Goal: Task Accomplishment & Management: Complete application form

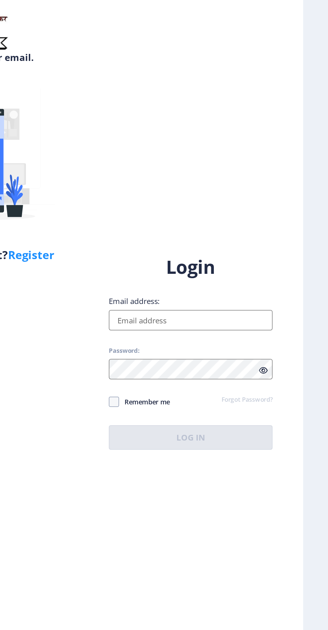
scroll to position [17, 0]
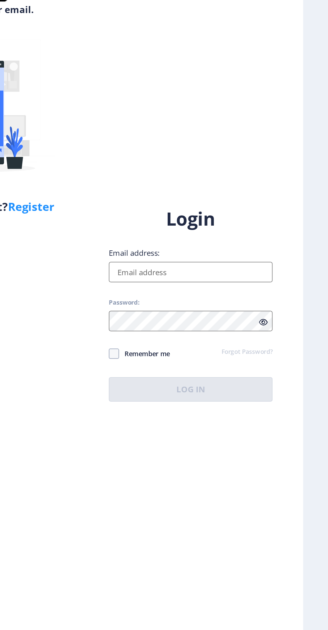
click at [243, 295] on input "Email address:" at bounding box center [237, 288] width 107 height 13
type input "[EMAIL_ADDRESS][DOMAIN_NAME]"
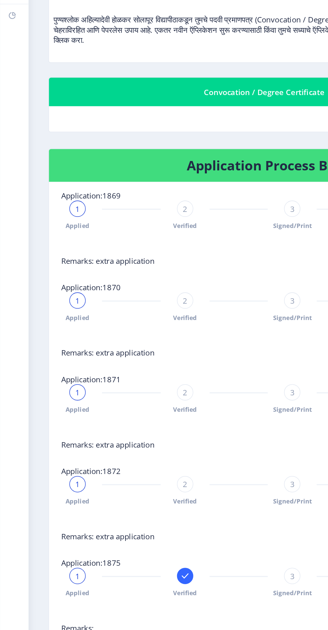
click at [9, 120] on rect at bounding box center [7, 119] width 5 height 5
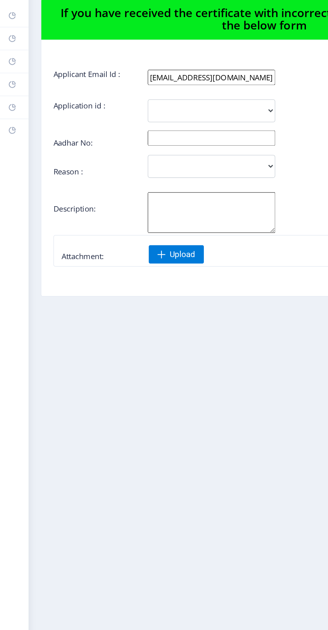
scroll to position [17, 0]
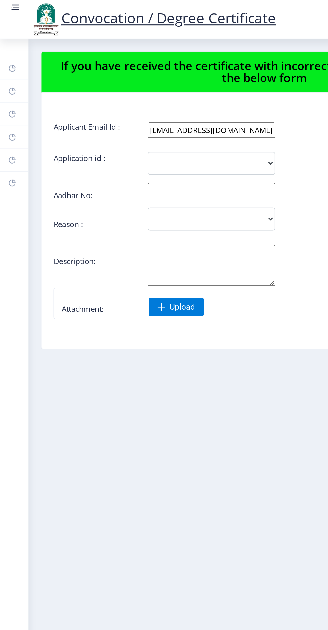
click at [11, 3] on rect at bounding box center [10, 4] width 7 height 7
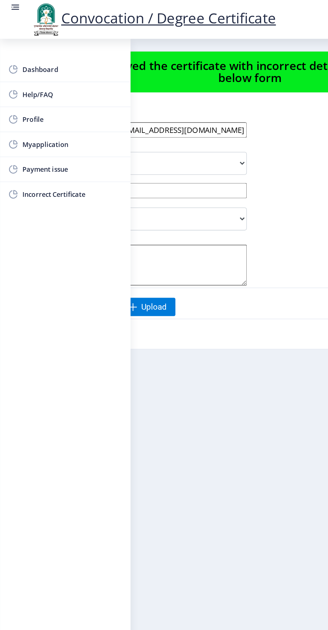
click at [31, 92] on span "Myapplication" at bounding box center [48, 95] width 66 height 8
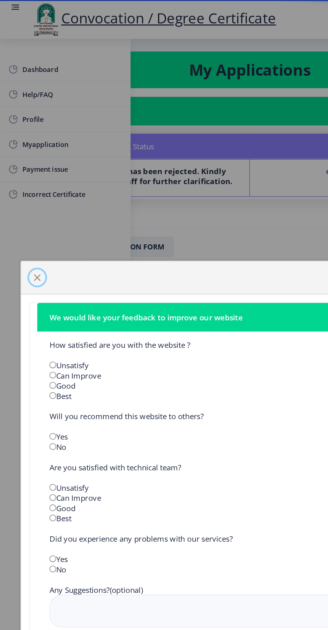
click at [24, 183] on span "button" at bounding box center [24, 181] width 5 height 5
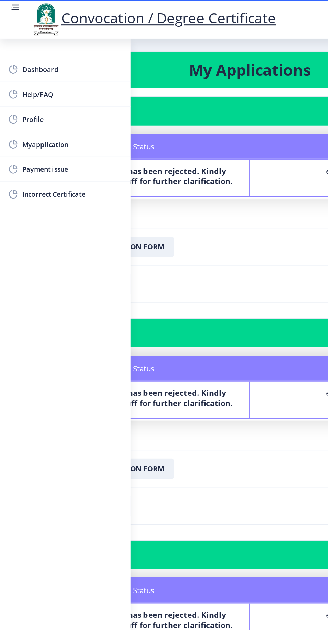
click at [8, 6] on rect at bounding box center [10, 6] width 5 height 1
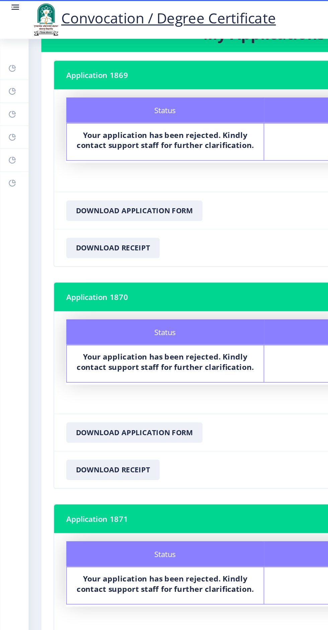
scroll to position [135, 0]
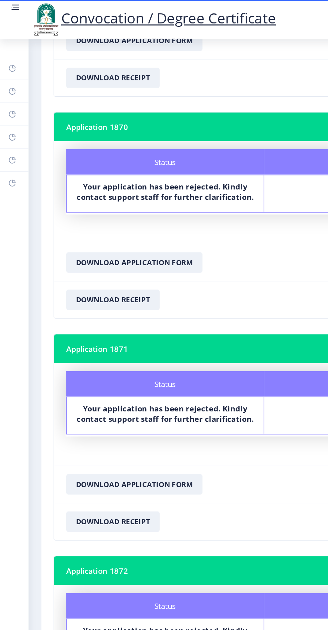
click at [8, 390] on div "Dashboard Help/FAQ Profile Myapplication Payment issue Incorrect Certificate" at bounding box center [9, 327] width 19 height 604
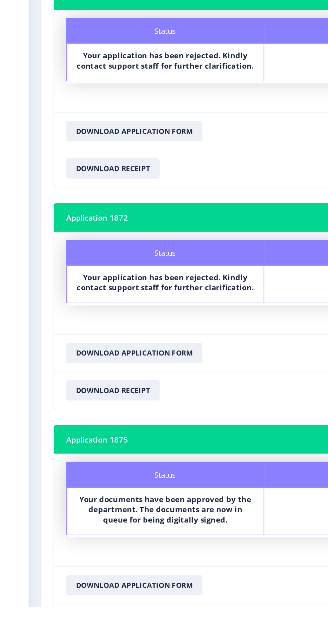
scroll to position [0, 0]
click at [106, 609] on button "Download Application Form" at bounding box center [88, 615] width 89 height 13
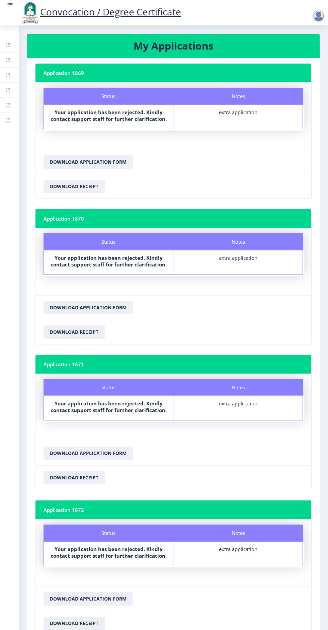
scroll to position [135, 0]
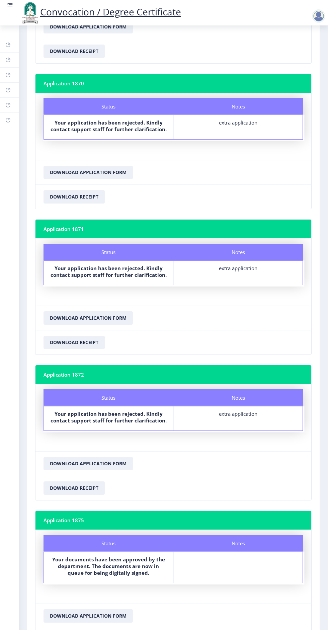
click at [84, 629] on button "Download Receipt" at bounding box center [74, 640] width 61 height 13
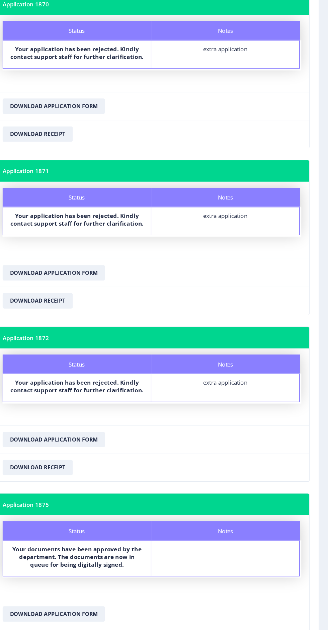
scroll to position [13, 0]
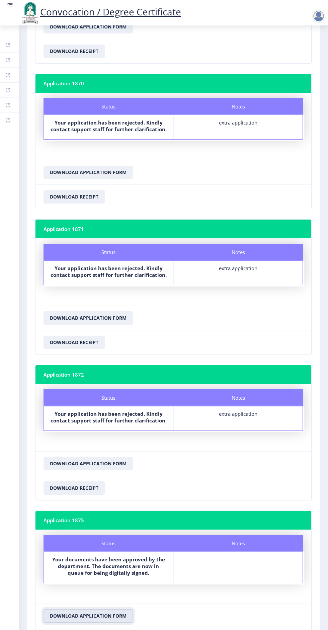
click at [109, 609] on button "Download Application Form" at bounding box center [88, 615] width 89 height 13
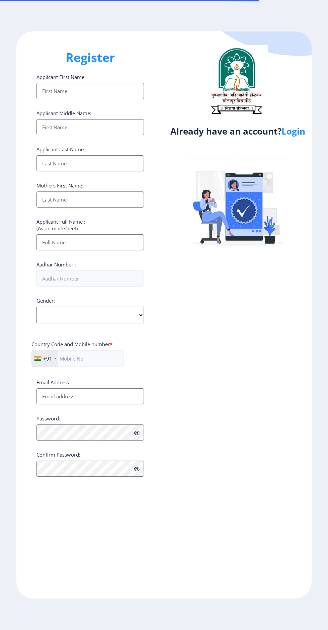
select select
